Goal: Task Accomplishment & Management: Manage account settings

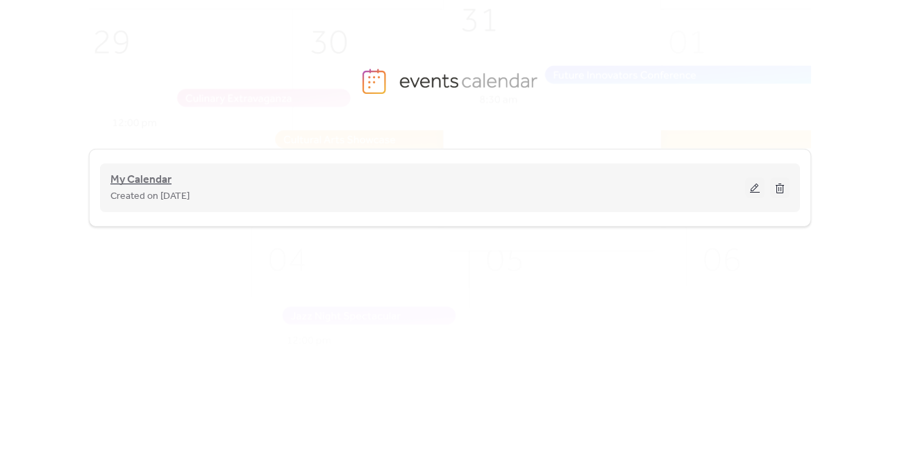
click at [138, 176] on span "My Calendar" at bounding box center [140, 180] width 61 height 17
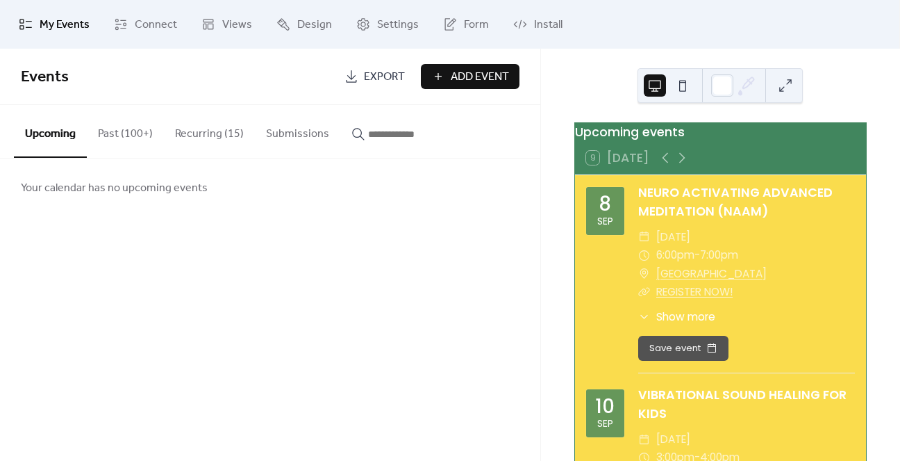
click at [221, 133] on button "Recurring (15)" at bounding box center [209, 130] width 91 height 51
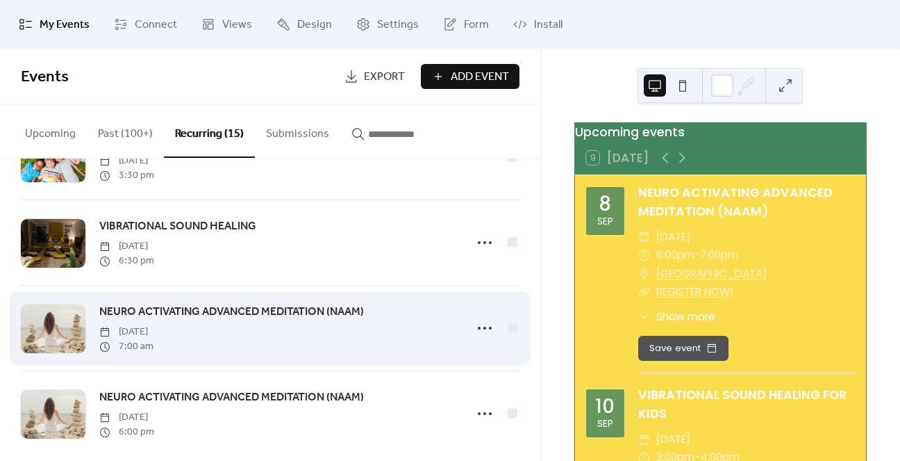
scroll to position [1022, 0]
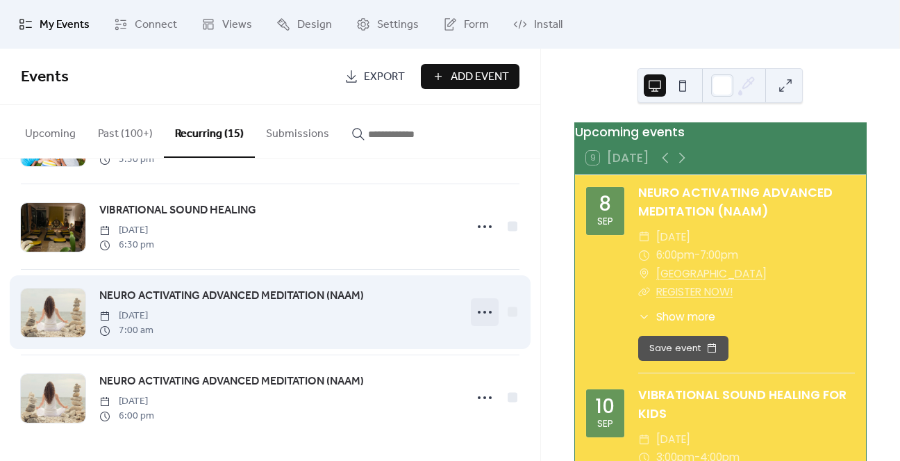
click at [475, 314] on icon at bounding box center [485, 312] width 22 height 22
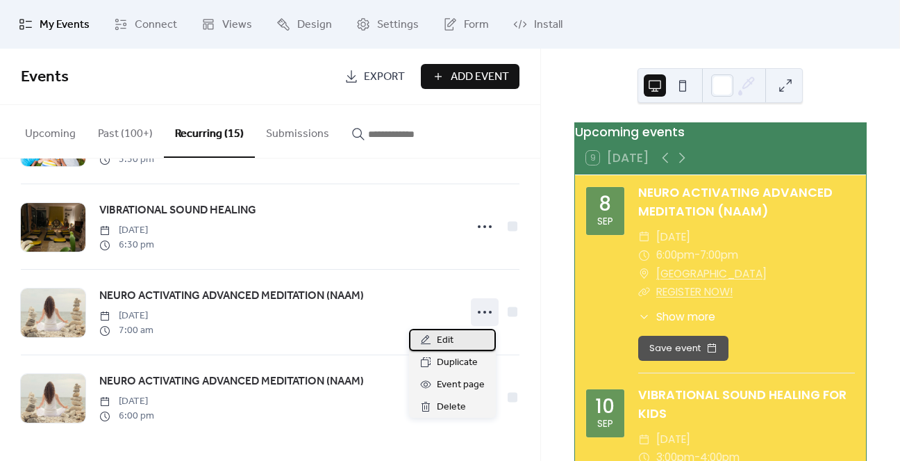
click at [444, 336] on span "Edit" at bounding box center [445, 340] width 17 height 17
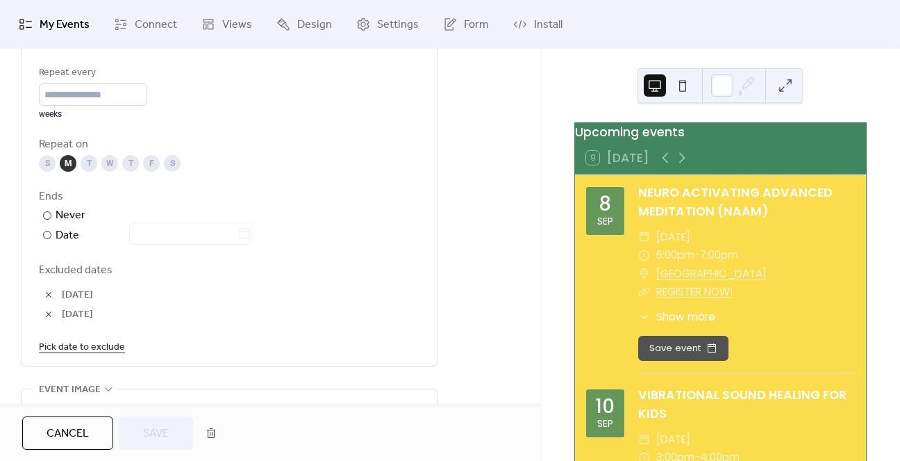
scroll to position [625, 0]
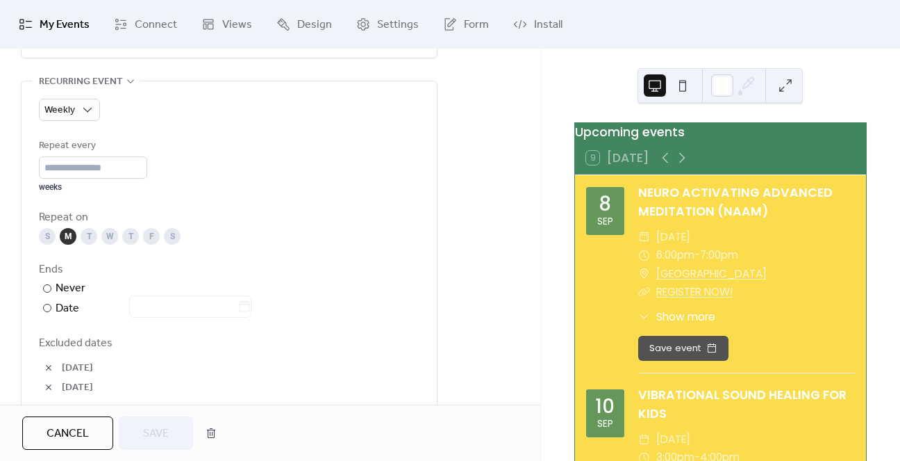
drag, startPoint x: 84, startPoint y: 437, endPoint x: 348, endPoint y: 324, distance: 287.0
click at [84, 437] on span "Cancel" at bounding box center [68, 433] width 42 height 17
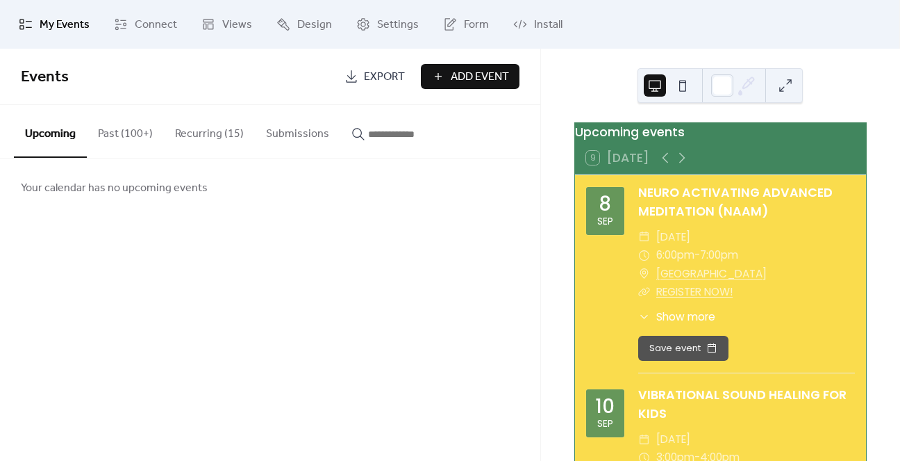
click at [189, 121] on button "Recurring (15)" at bounding box center [209, 130] width 91 height 51
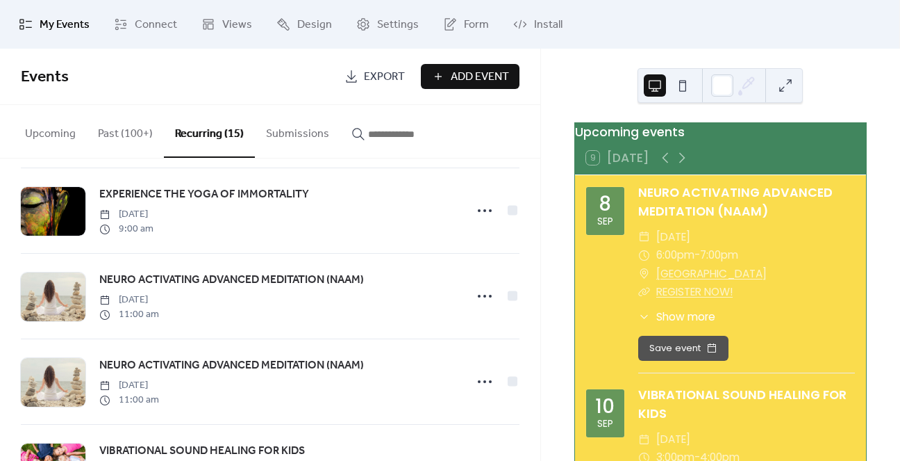
scroll to position [1022, 0]
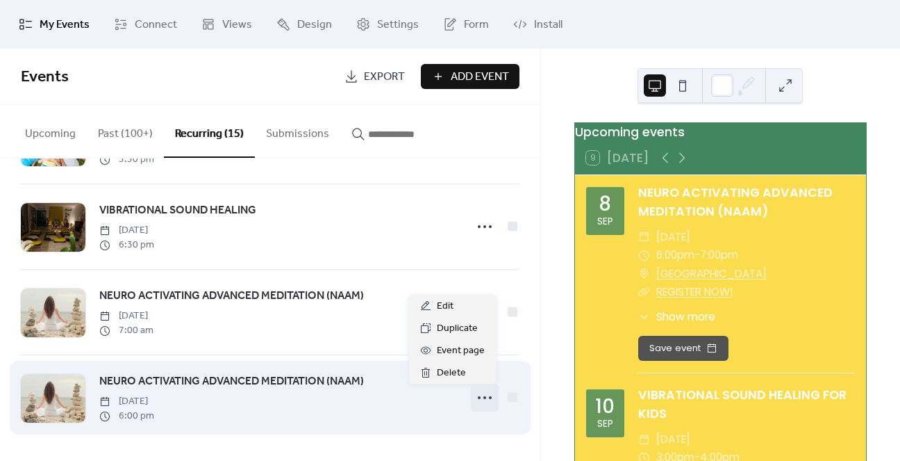
click at [478, 394] on icon at bounding box center [485, 397] width 22 height 22
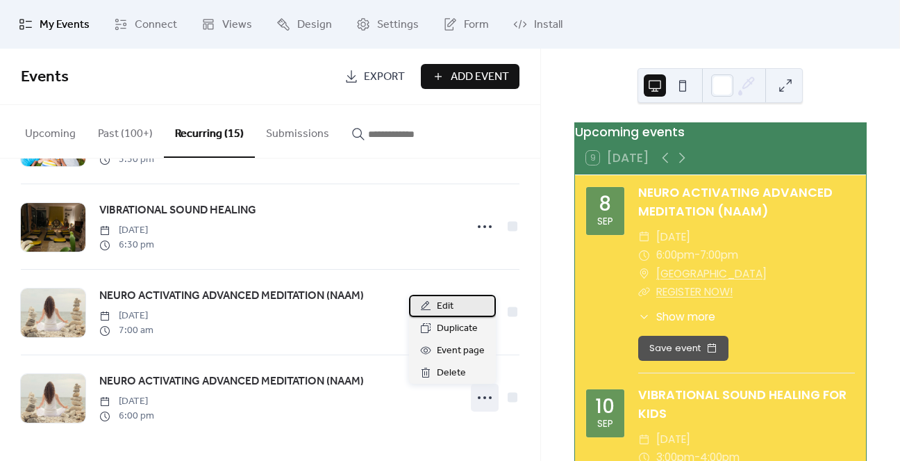
click at [459, 309] on div "Edit" at bounding box center [452, 306] width 87 height 22
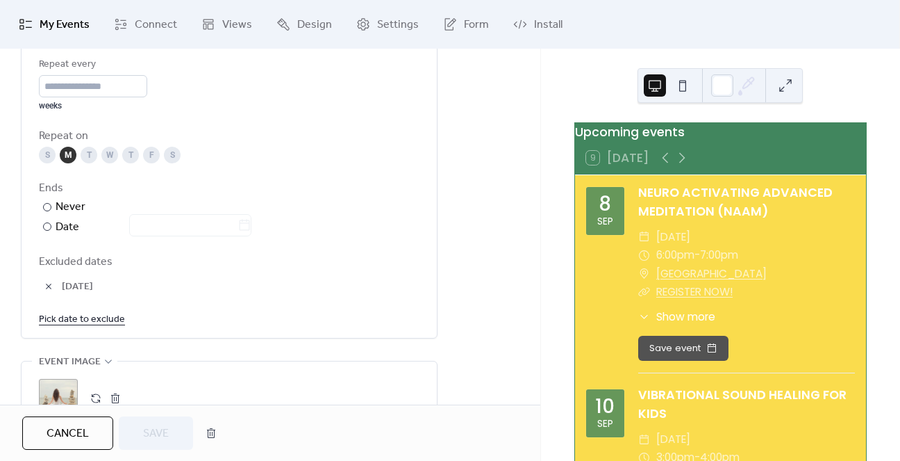
scroll to position [834, 0]
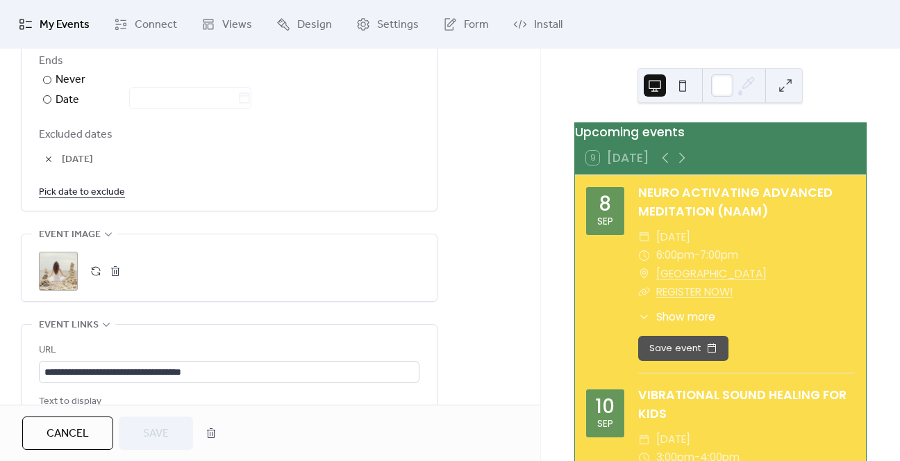
click at [92, 192] on link "Pick date to exclude" at bounding box center [82, 191] width 86 height 17
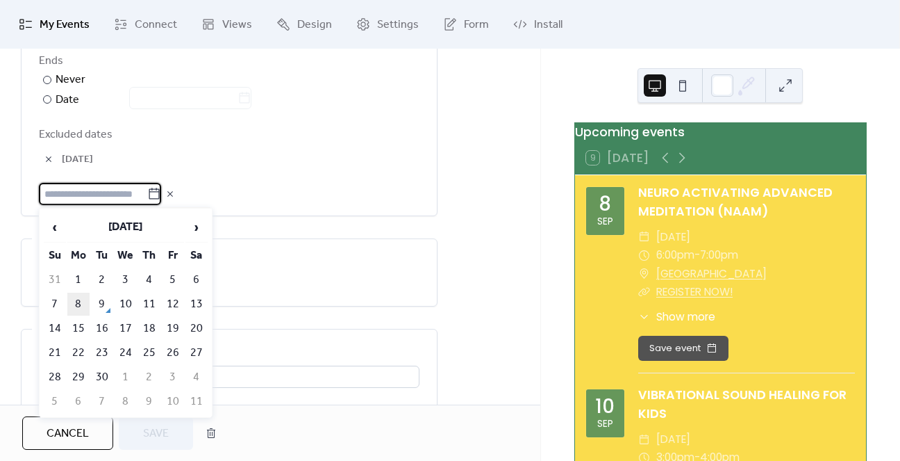
click at [78, 299] on td "8" at bounding box center [78, 304] width 22 height 23
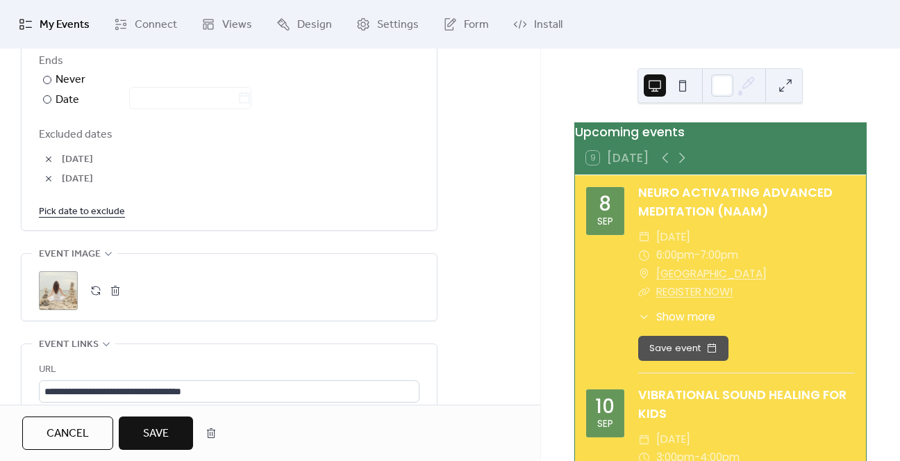
click at [164, 434] on span "Save" at bounding box center [156, 433] width 26 height 17
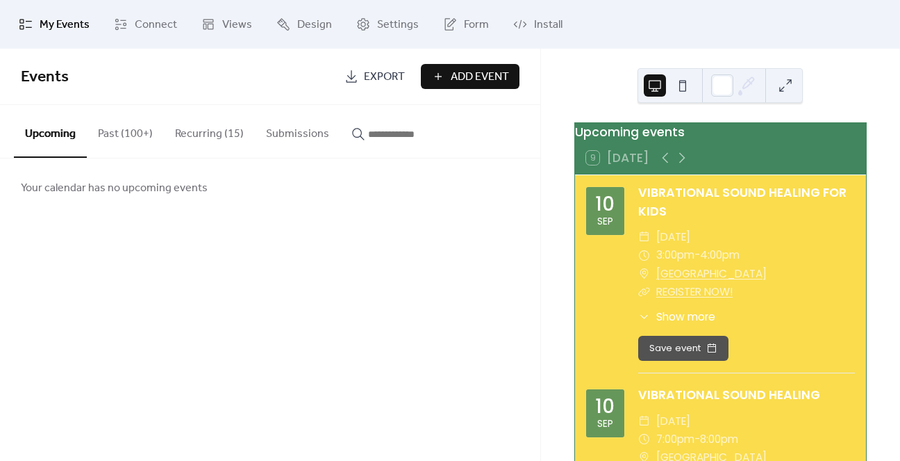
click at [174, 142] on button "Recurring (15)" at bounding box center [209, 130] width 91 height 51
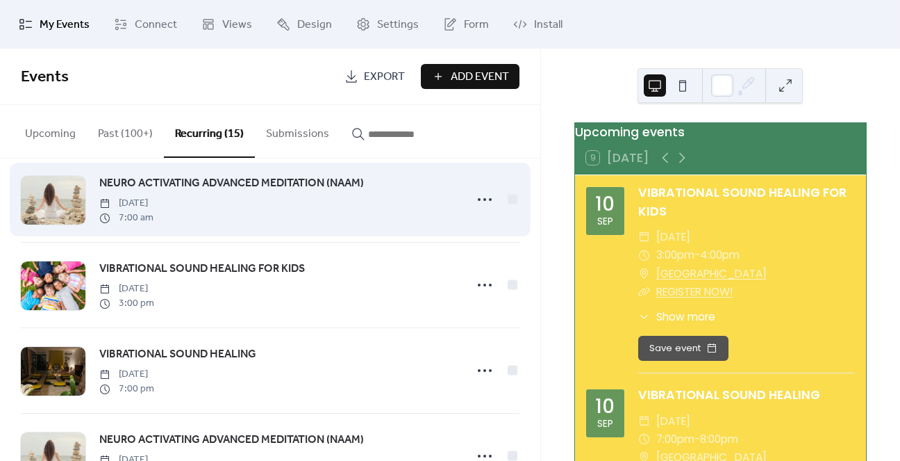
scroll to position [139, 0]
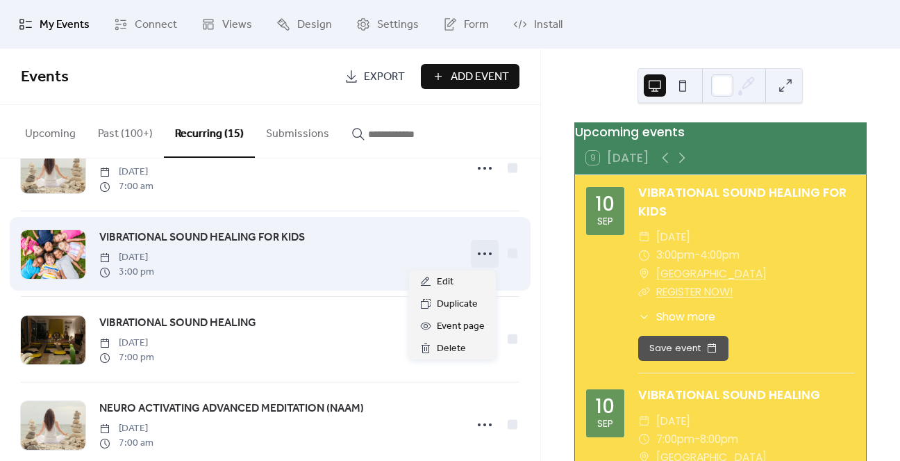
click at [484, 251] on icon at bounding box center [485, 253] width 22 height 22
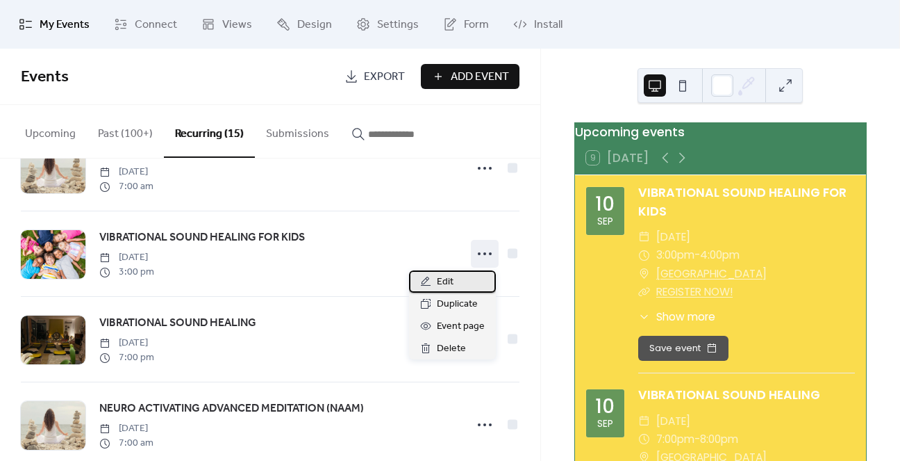
click at [443, 286] on span "Edit" at bounding box center [445, 282] width 17 height 17
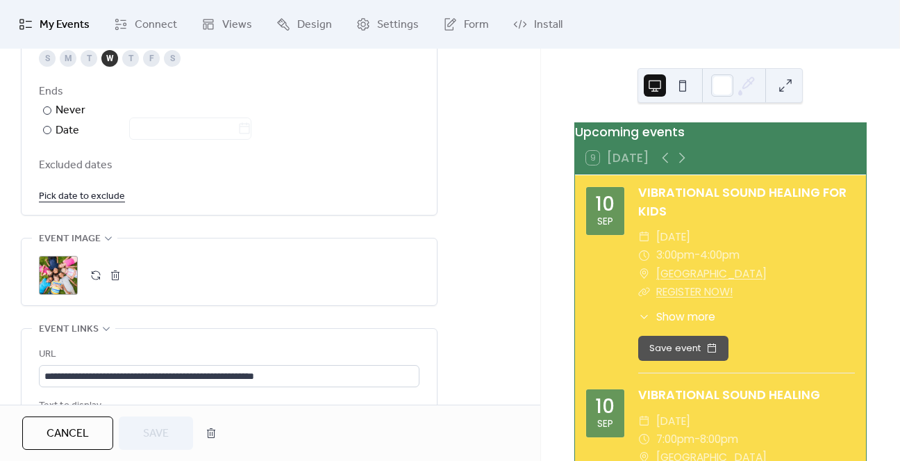
scroll to position [834, 0]
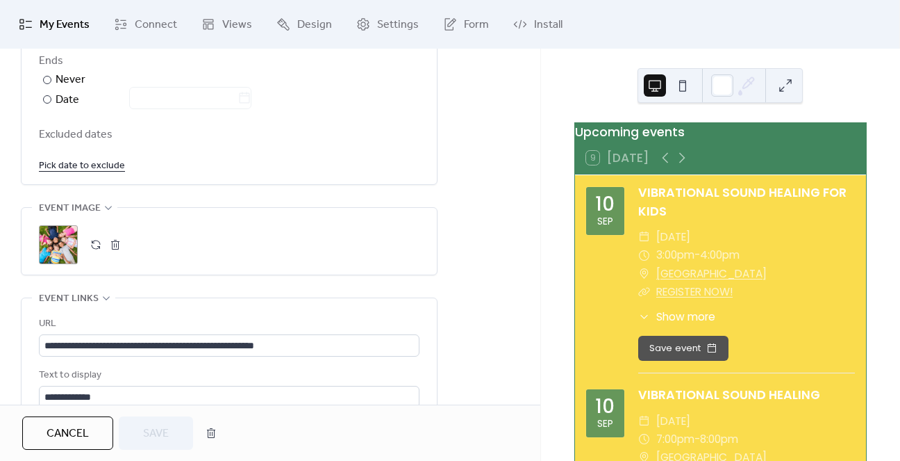
click at [75, 166] on link "Pick date to exclude" at bounding box center [82, 164] width 86 height 17
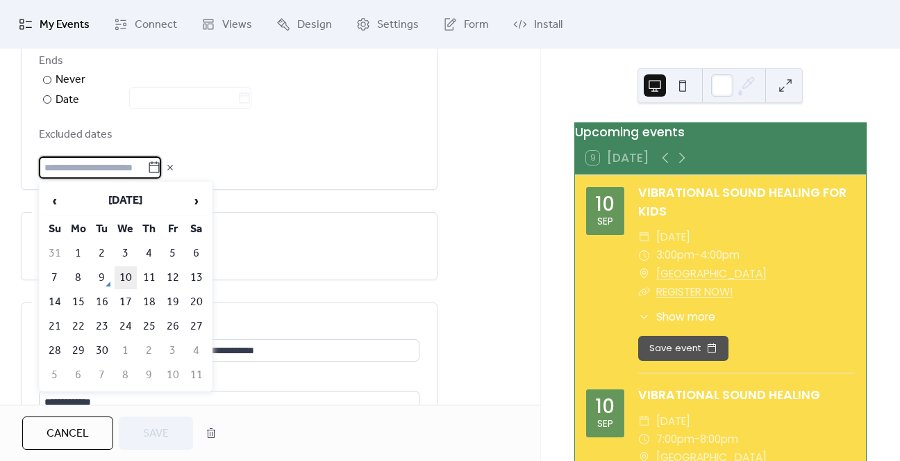
click at [131, 270] on td "10" at bounding box center [126, 277] width 22 height 23
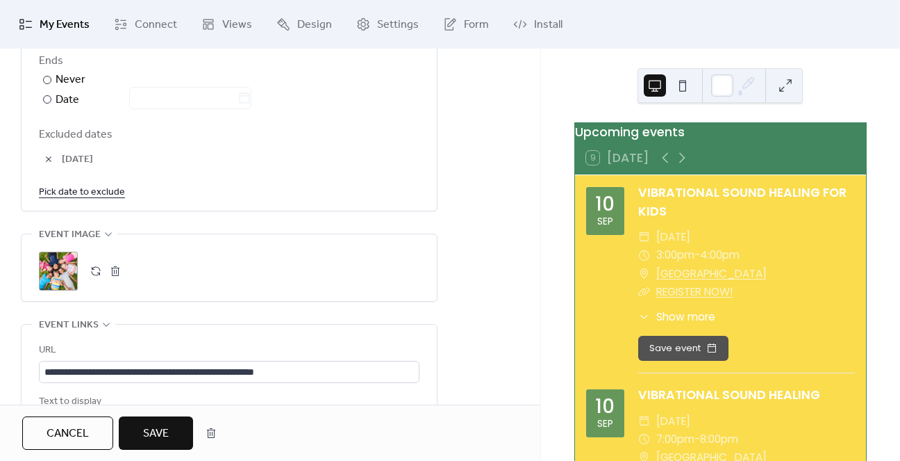
click at [147, 426] on span "Save" at bounding box center [156, 433] width 26 height 17
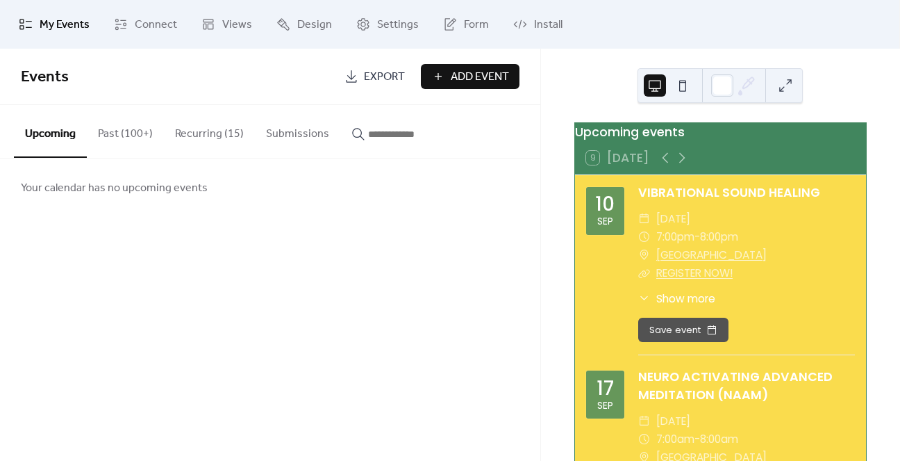
click at [206, 136] on button "Recurring (15)" at bounding box center [209, 130] width 91 height 51
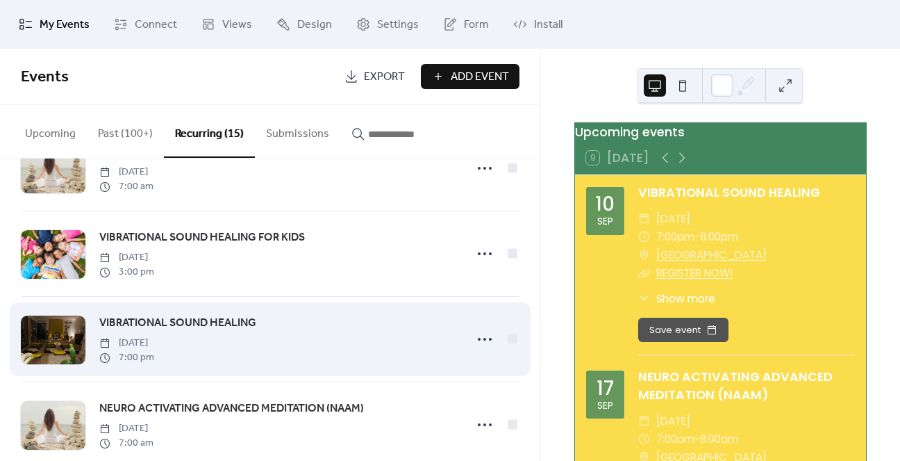
scroll to position [208, 0]
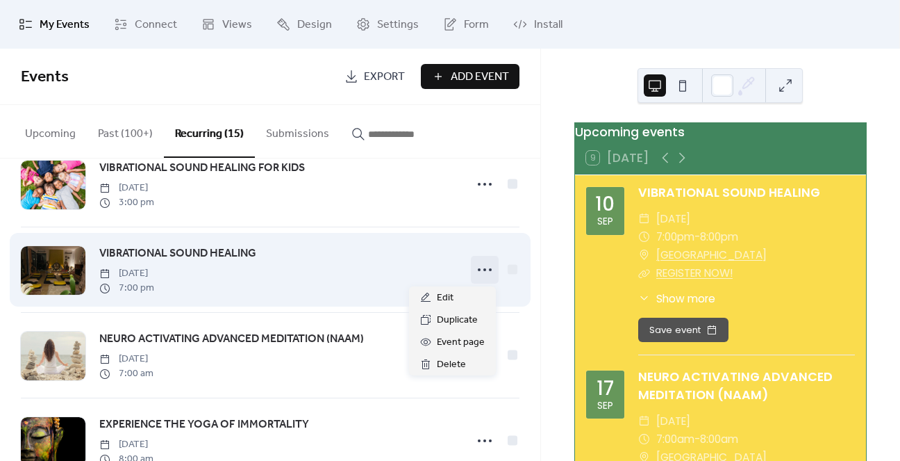
click at [483, 270] on icon at bounding box center [485, 269] width 22 height 22
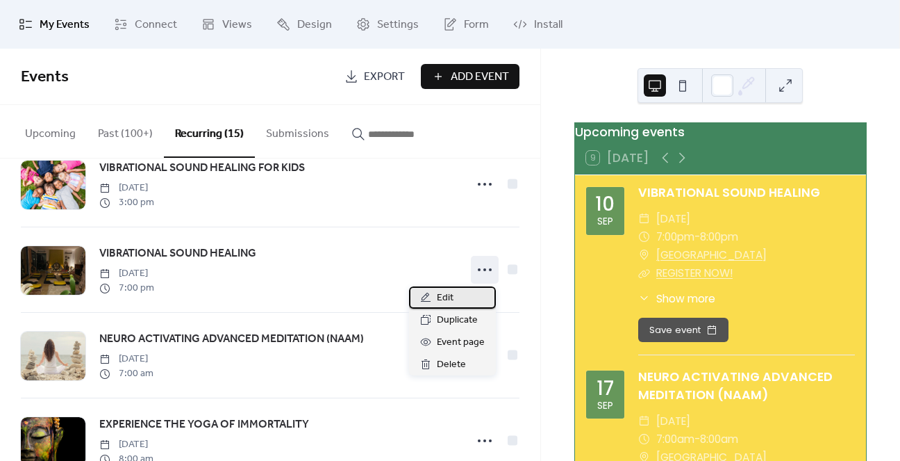
click at [444, 298] on span "Edit" at bounding box center [445, 298] width 17 height 17
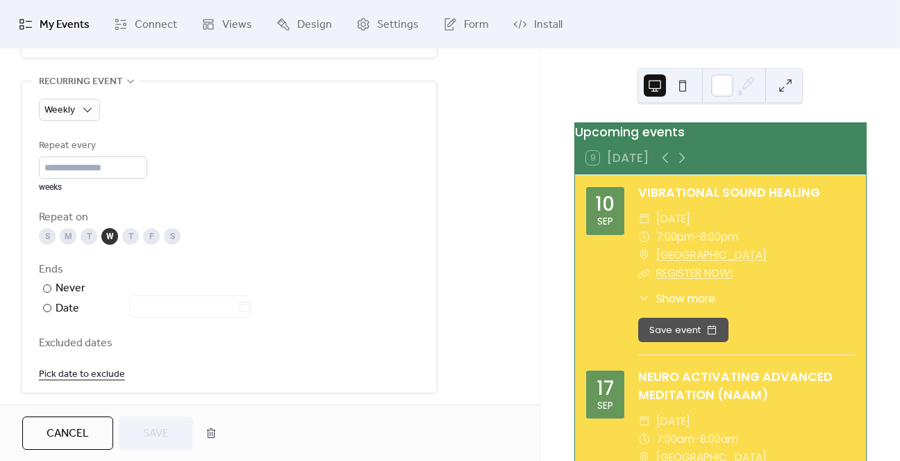
scroll to position [834, 0]
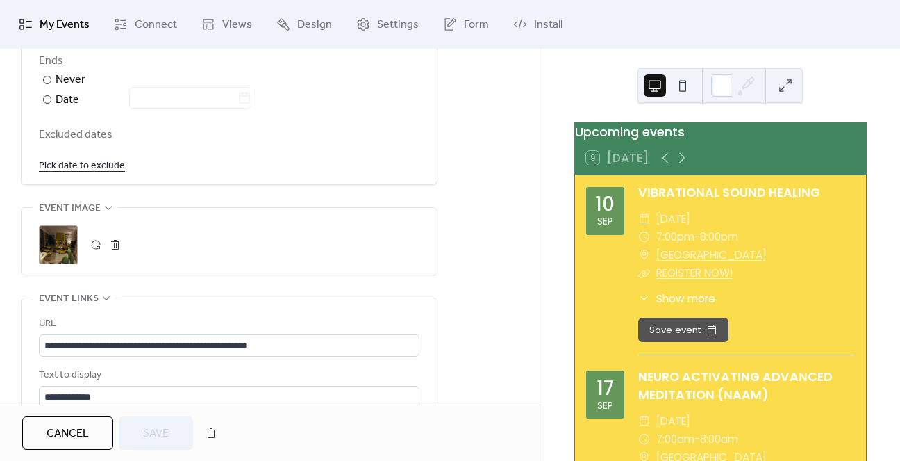
click at [78, 160] on link "Pick date to exclude" at bounding box center [82, 164] width 86 height 17
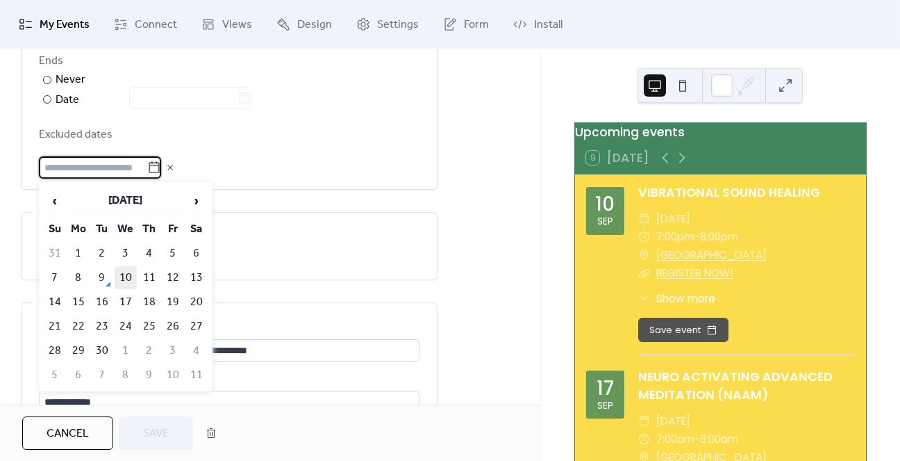
click at [124, 270] on td "10" at bounding box center [126, 277] width 22 height 23
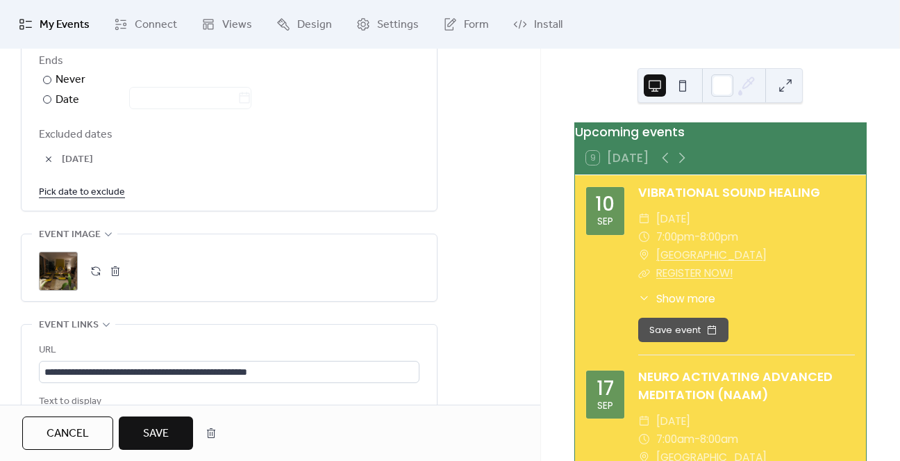
click at [159, 438] on span "Save" at bounding box center [156, 433] width 26 height 17
